Goal: Check status: Check status

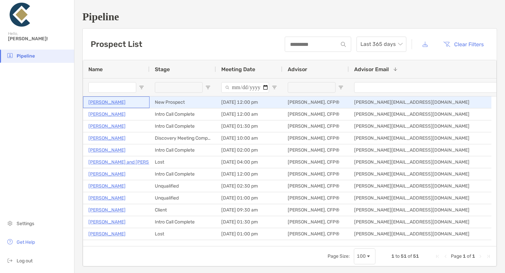
click at [107, 102] on p "[PERSON_NAME]" at bounding box center [106, 102] width 37 height 8
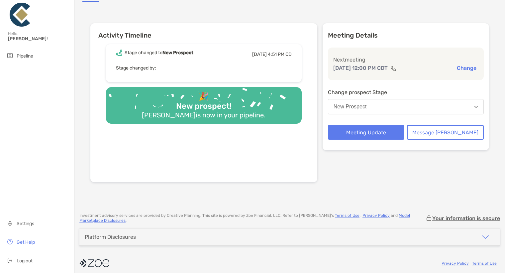
scroll to position [71, 0]
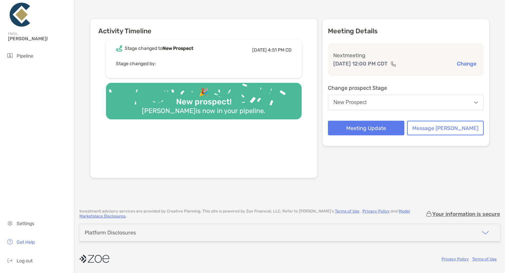
click at [485, 232] on button "button" at bounding box center [484, 232] width 29 height 17
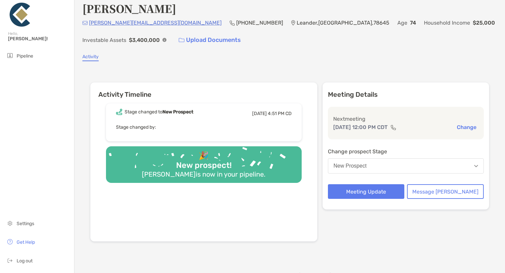
scroll to position [0, 0]
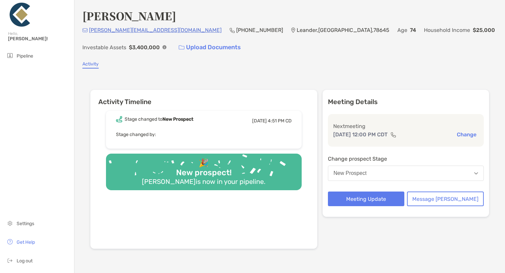
click at [113, 82] on div "Activity Timeline Stage changed to New Prospect [DATE] 4:51 PM CD Stage changed…" at bounding box center [289, 170] width 414 height 190
click at [64, 99] on div "Pipeline Settings Get Help Log out" at bounding box center [37, 160] width 74 height 223
